Goal: Task Accomplishment & Management: Use online tool/utility

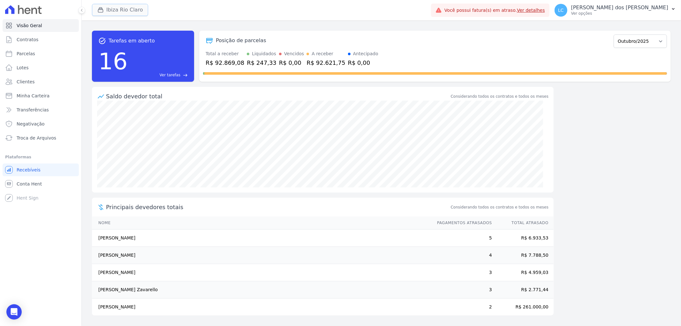
click at [117, 11] on button "Ibiza Rio Claro" at bounding box center [120, 10] width 56 height 12
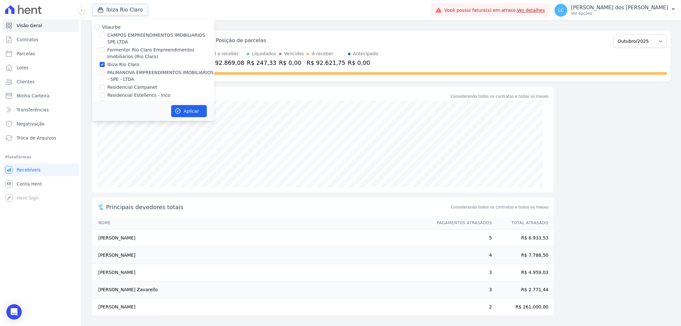
scroll to position [11, 0]
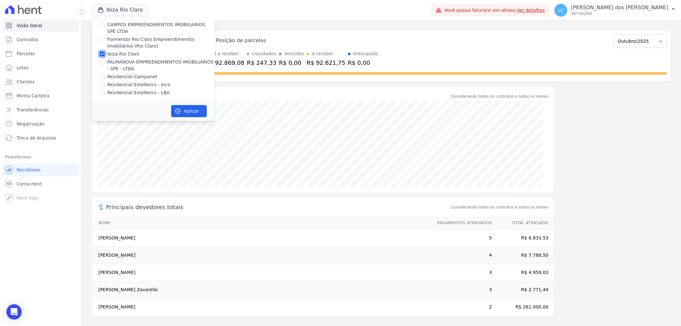
click at [103, 55] on input "Ibiza Rio Claro" at bounding box center [102, 53] width 5 height 5
checkbox input "false"
drag, startPoint x: 101, startPoint y: 92, endPoint x: 140, endPoint y: 106, distance: 40.8
click at [101, 93] on input "Residencial Estellencs - LBA" at bounding box center [102, 92] width 5 height 5
checkbox input "true"
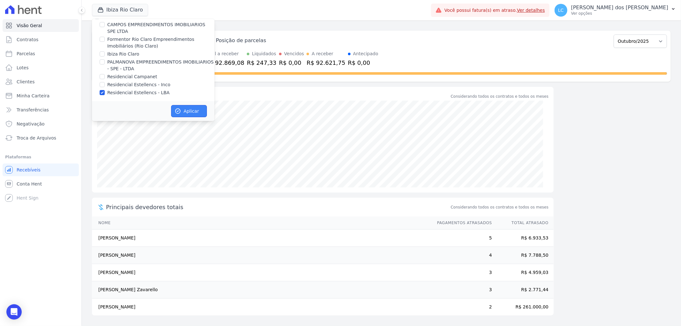
click at [182, 110] on button "Aplicar" at bounding box center [189, 111] width 36 height 12
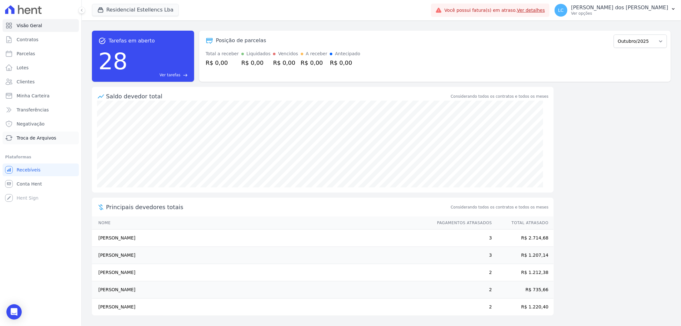
click at [43, 137] on span "Troca de Arquivos" at bounding box center [37, 138] width 40 height 6
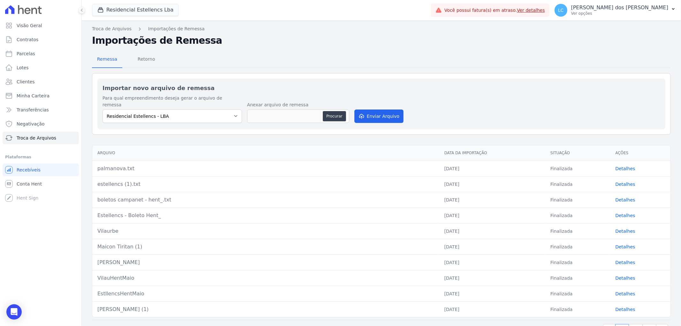
click at [622, 182] on link "Detalhes" at bounding box center [625, 184] width 20 height 5
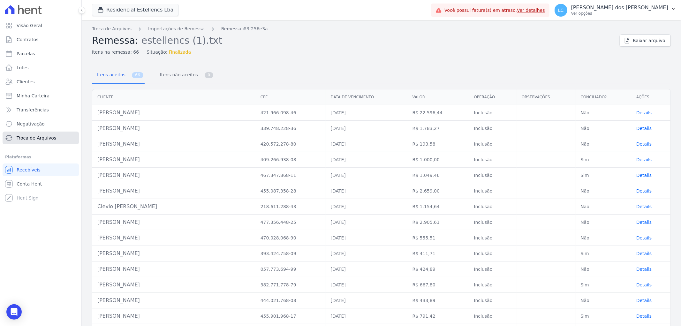
click at [39, 136] on span "Troca de Arquivos" at bounding box center [37, 138] width 40 height 6
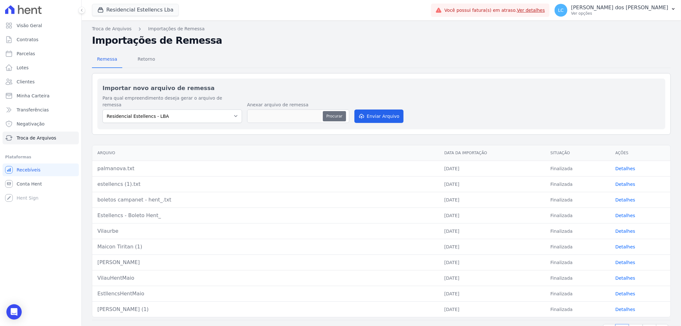
click at [329, 111] on button "Procurar" at bounding box center [334, 116] width 23 height 10
type input "estellencs - hent.txt"
click at [377, 110] on button "Enviar Arquivo" at bounding box center [378, 116] width 49 height 13
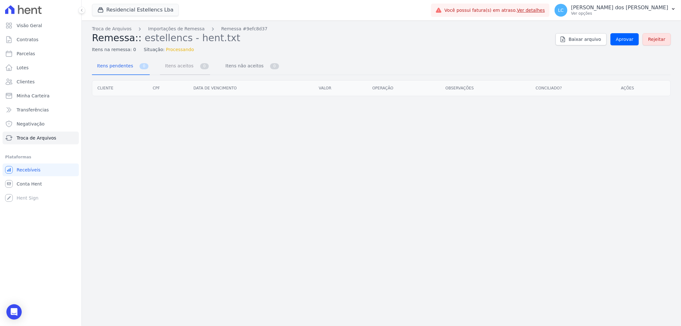
click at [177, 67] on span "Itens aceitos" at bounding box center [178, 65] width 34 height 13
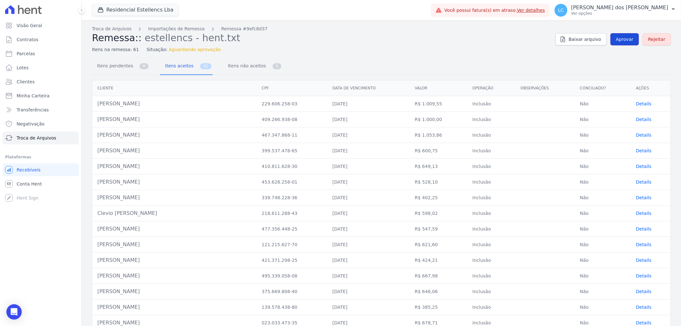
click at [620, 41] on span "Aprovar" at bounding box center [625, 39] width 18 height 6
click at [120, 65] on span "Itens pendentes" at bounding box center [113, 65] width 41 height 13
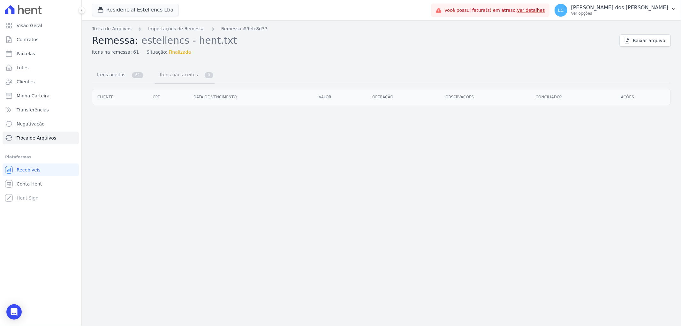
click at [175, 78] on span "Itens não aceitos" at bounding box center [177, 74] width 43 height 13
click at [176, 77] on span "Itens não aceitos" at bounding box center [177, 74] width 43 height 13
click at [113, 77] on span "Itens aceitos" at bounding box center [110, 74] width 34 height 13
